Goal: Find specific page/section: Find specific page/section

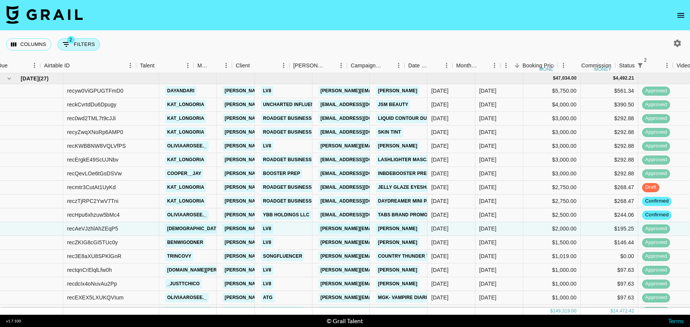
scroll to position [0, 23]
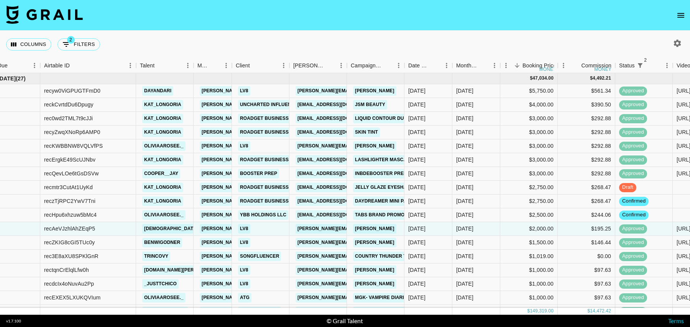
click at [677, 43] on icon "button" at bounding box center [677, 43] width 9 height 9
select select "[DATE]"
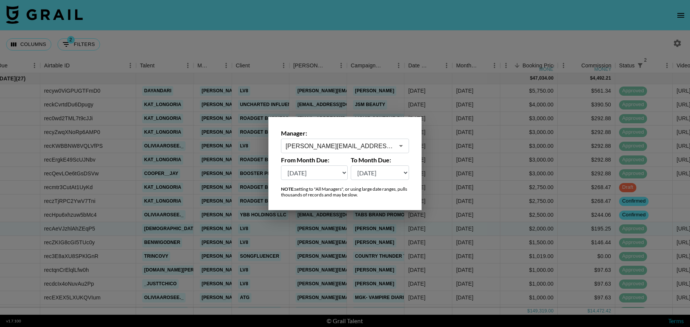
click at [350, 145] on input "[PERSON_NAME][EMAIL_ADDRESS][DOMAIN_NAME]" at bounding box center [340, 146] width 108 height 9
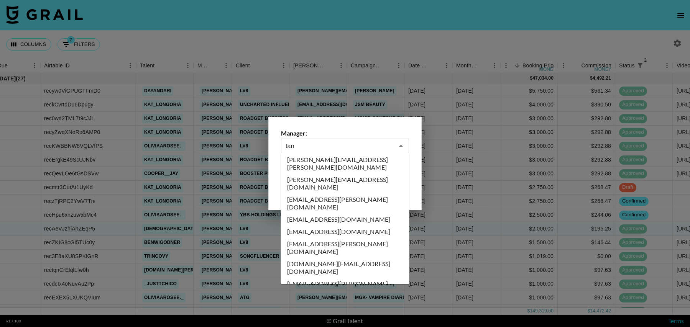
scroll to position [0, 0]
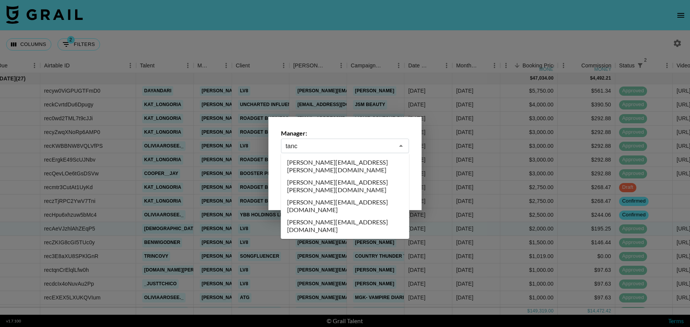
click at [331, 196] on li "[PERSON_NAME][EMAIL_ADDRESS][DOMAIN_NAME]" at bounding box center [345, 206] width 128 height 20
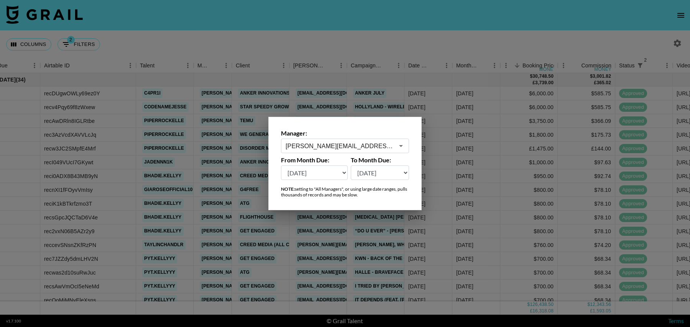
type input "[PERSON_NAME][EMAIL_ADDRESS][DOMAIN_NAME]"
click at [320, 178] on select "[DATE] Aug '[DATE] Jun '[DATE] Apr '[DATE] Feb '[DATE] Dec '[DATE] Oct '[DATE] …" at bounding box center [314, 173] width 67 height 15
click at [281, 166] on select "[DATE] Aug '[DATE] Jun '[DATE] Apr '[DATE] Feb '[DATE] Dec '[DATE] Oct '[DATE] …" at bounding box center [314, 173] width 67 height 15
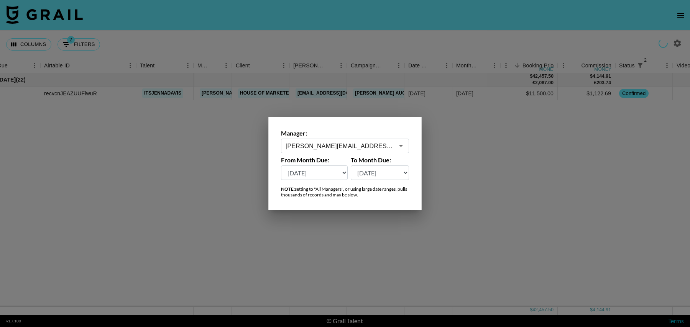
click at [310, 173] on select "[DATE] Aug '[DATE] Jun '[DATE] Apr '[DATE] Feb '[DATE] Dec '[DATE] Oct '[DATE] …" at bounding box center [314, 173] width 67 height 15
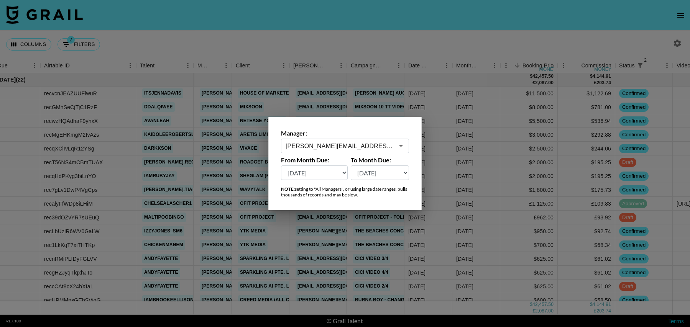
select select "[DATE]"
click at [281, 166] on select "[DATE] Aug '[DATE] Jun '[DATE] Apr '[DATE] Feb '[DATE] Dec '[DATE] Oct '[DATE] …" at bounding box center [314, 173] width 67 height 15
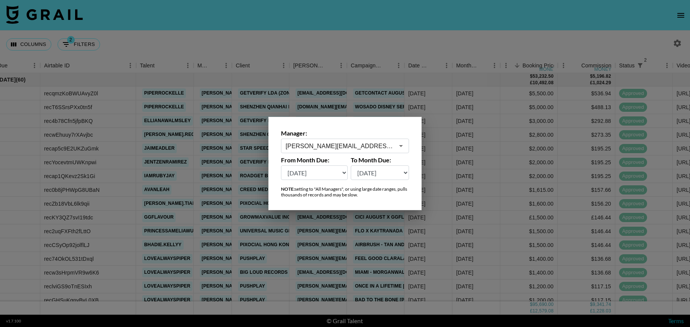
click at [338, 71] on div at bounding box center [345, 163] width 690 height 327
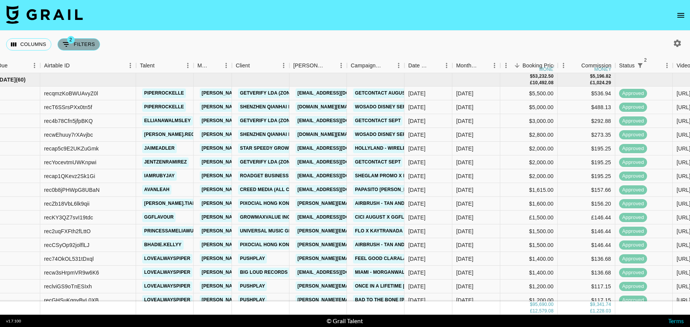
click at [87, 46] on button "2 Filters" at bounding box center [79, 44] width 43 height 12
select select "status"
select select "isNotAnyOf"
select select "status"
select select "isNotAnyOf"
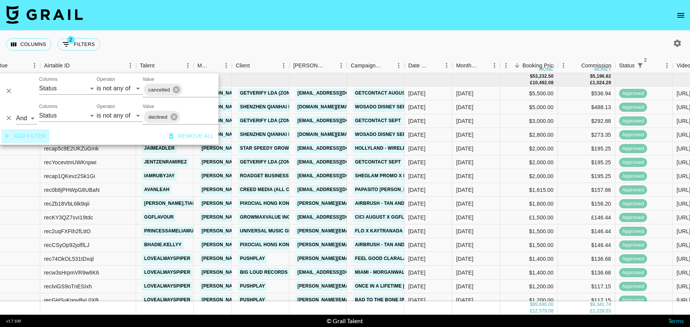
click at [38, 140] on button "Add filter" at bounding box center [26, 136] width 48 height 14
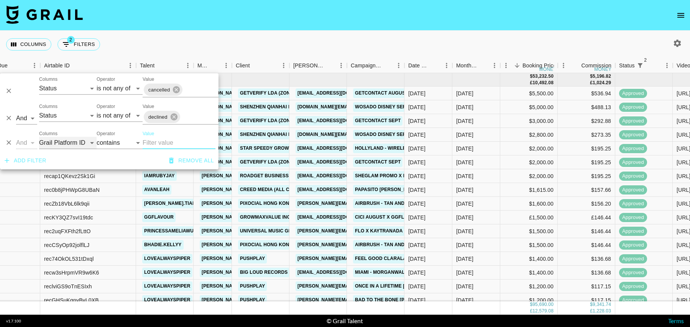
click at [53, 140] on select "Grail Platform ID Airtable ID Talent Manager Client [PERSON_NAME] Campaign (Typ…" at bounding box center [68, 143] width 58 height 12
select select "talentName"
click at [39, 137] on select "Grail Platform ID Airtable ID Talent Manager Client [PERSON_NAME] Campaign (Typ…" at bounding box center [68, 143] width 58 height 12
click at [87, 143] on select "Grail Platform ID Airtable ID Talent Manager Client [PERSON_NAME] Campaign (Typ…" at bounding box center [68, 143] width 58 height 12
click at [154, 142] on input "Value" at bounding box center [179, 143] width 73 height 12
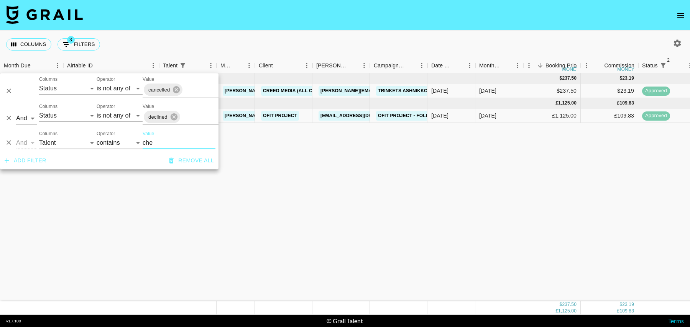
type input "che"
click at [290, 168] on div "[DATE] ( 1 ) $ 237.50 $ 23.19 recyma04TTE2T5XOH itsmandycherie [PERSON_NAME][EM…" at bounding box center [622, 187] width 1244 height 228
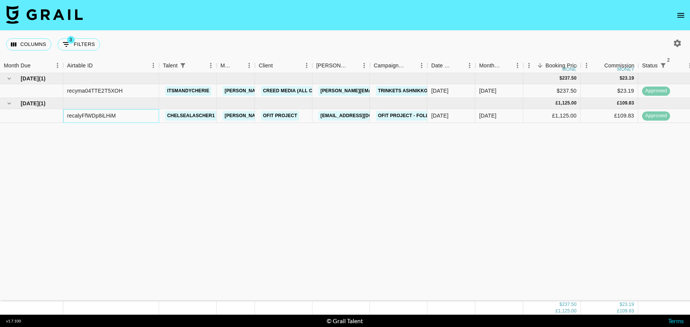
click at [99, 116] on div "recalyFfWDp8iLHiM" at bounding box center [91, 116] width 49 height 8
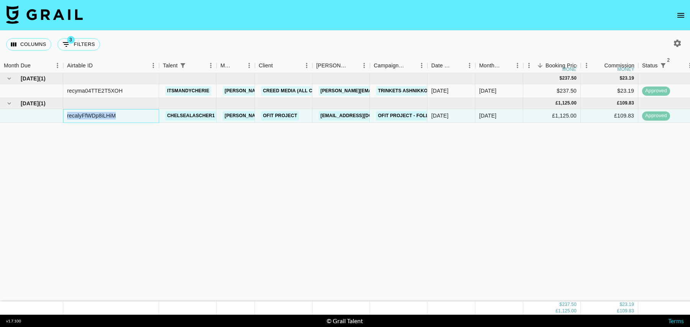
click at [99, 116] on div "recalyFfWDp8iLHiM" at bounding box center [91, 116] width 49 height 8
copy div "recalyFfWDp8iLHiM"
